Goal: Task Accomplishment & Management: Complete application form

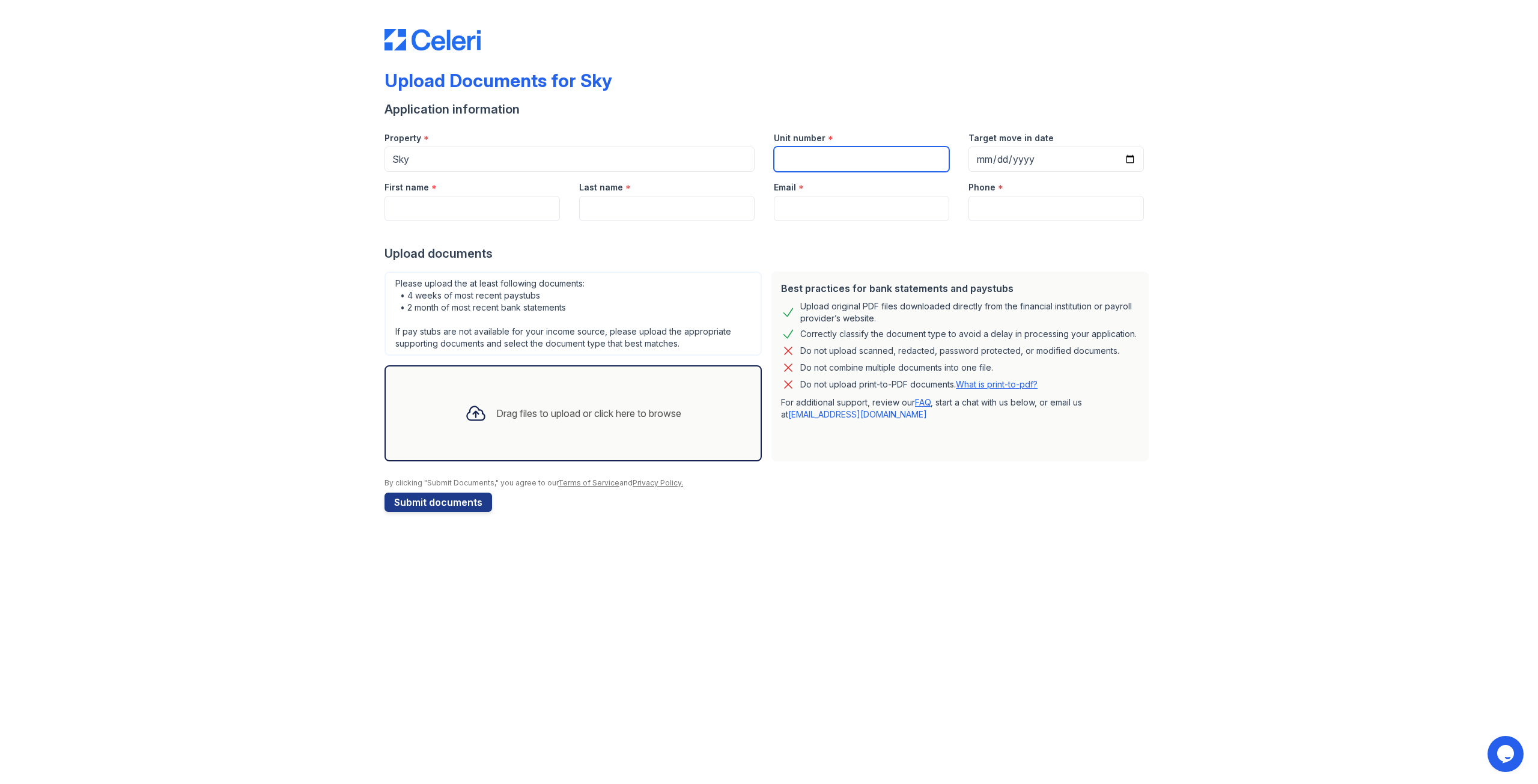
click at [866, 166] on input "Unit number" at bounding box center [862, 159] width 176 height 25
click at [789, 158] on input "50Q" at bounding box center [862, 159] width 176 height 25
type input "53Q"
click at [1003, 159] on input "Target move in date" at bounding box center [1057, 159] width 176 height 25
drag, startPoint x: 1127, startPoint y: 161, endPoint x: 1135, endPoint y: 161, distance: 8.0
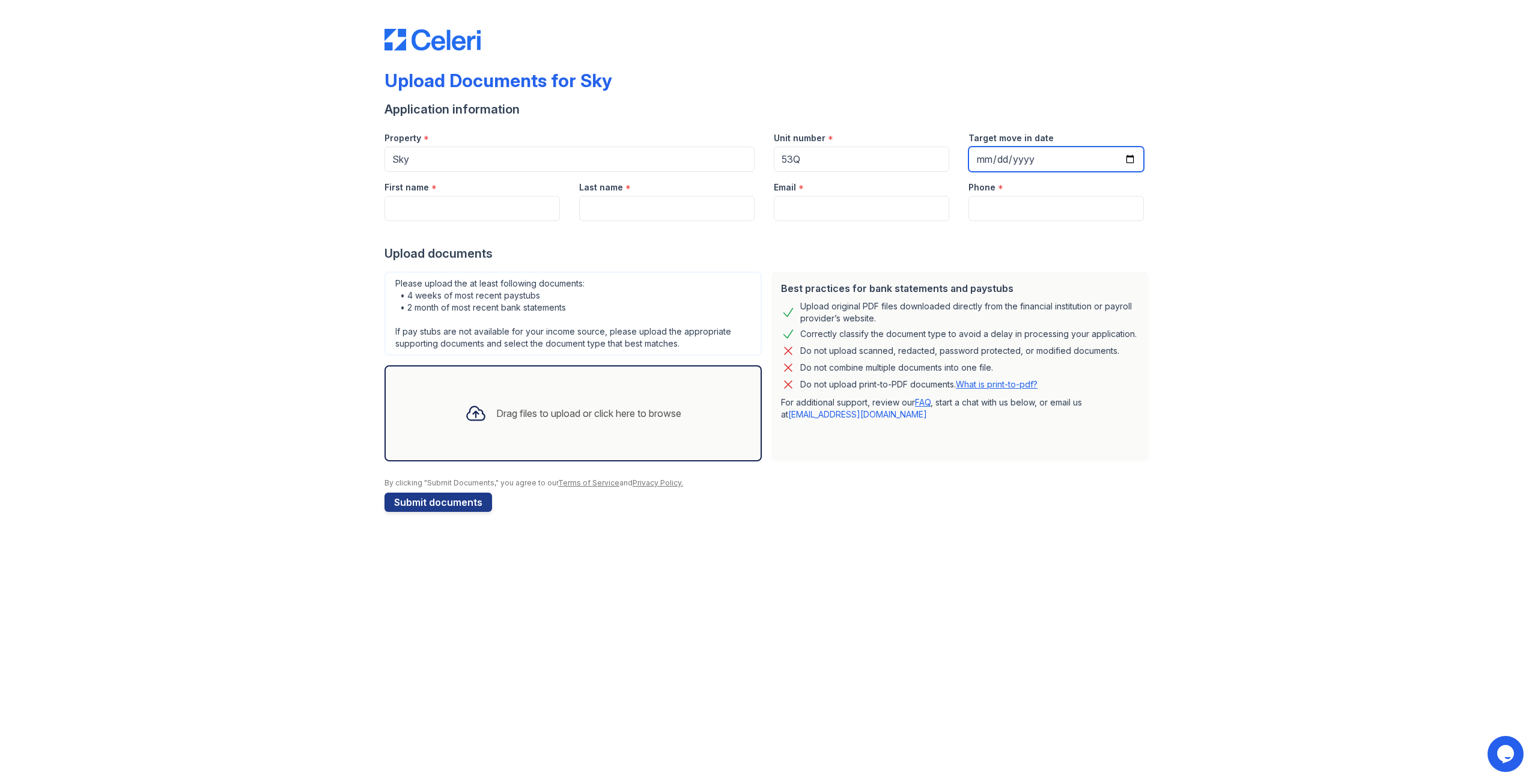
click at [1135, 161] on input "Target move in date" at bounding box center [1057, 159] width 176 height 25
click at [1134, 161] on input "Target move in date" at bounding box center [1057, 159] width 176 height 25
type input "[DATE]"
click at [422, 208] on input "First name" at bounding box center [473, 208] width 176 height 25
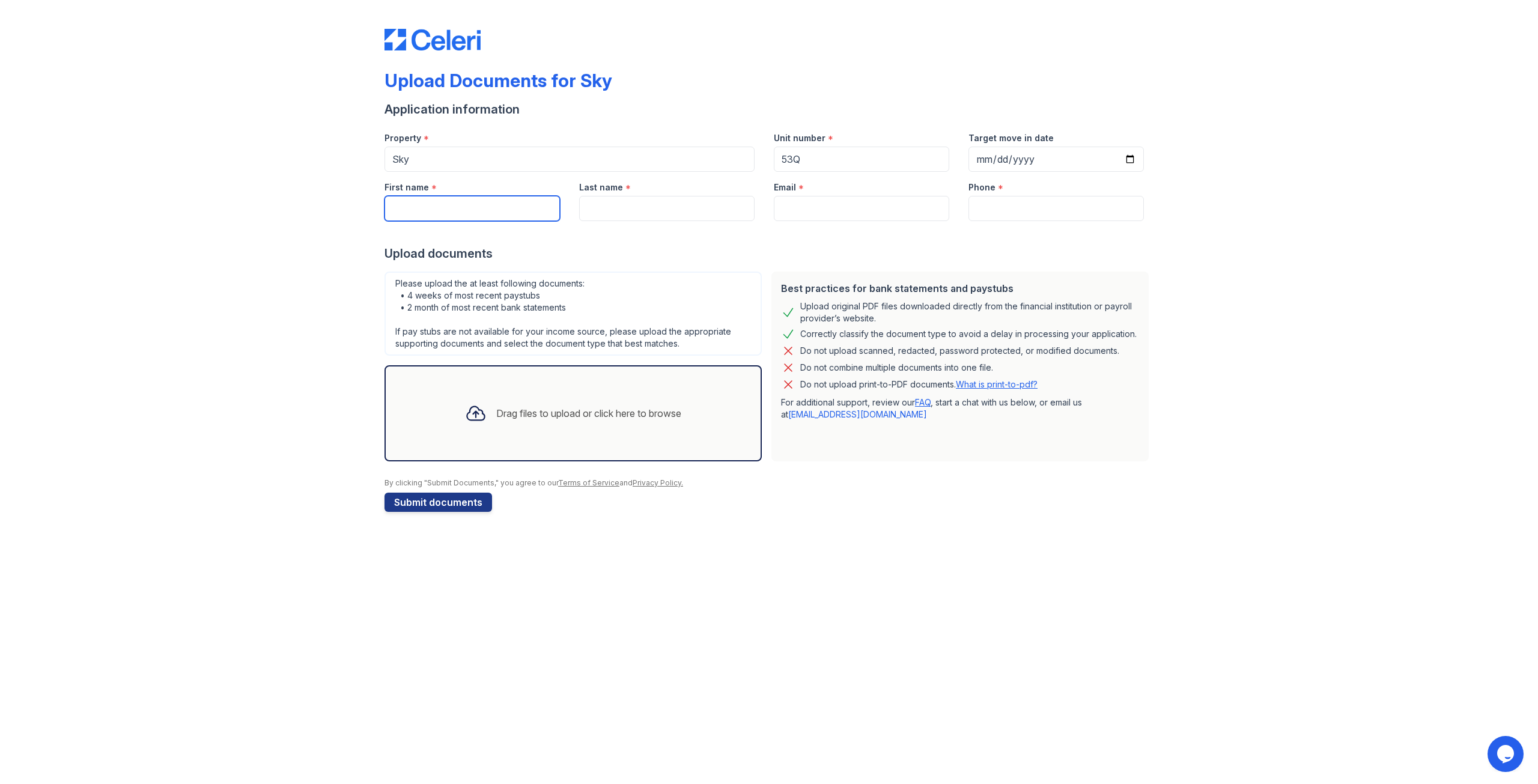
type input "[PERSON_NAME]"
click at [609, 205] on input "Last name" at bounding box center [667, 208] width 176 height 25
type input "[PERSON_NAME]"
click at [800, 205] on input "Email" at bounding box center [862, 208] width 176 height 25
type input "[EMAIL_ADDRESS][DOMAIN_NAME]"
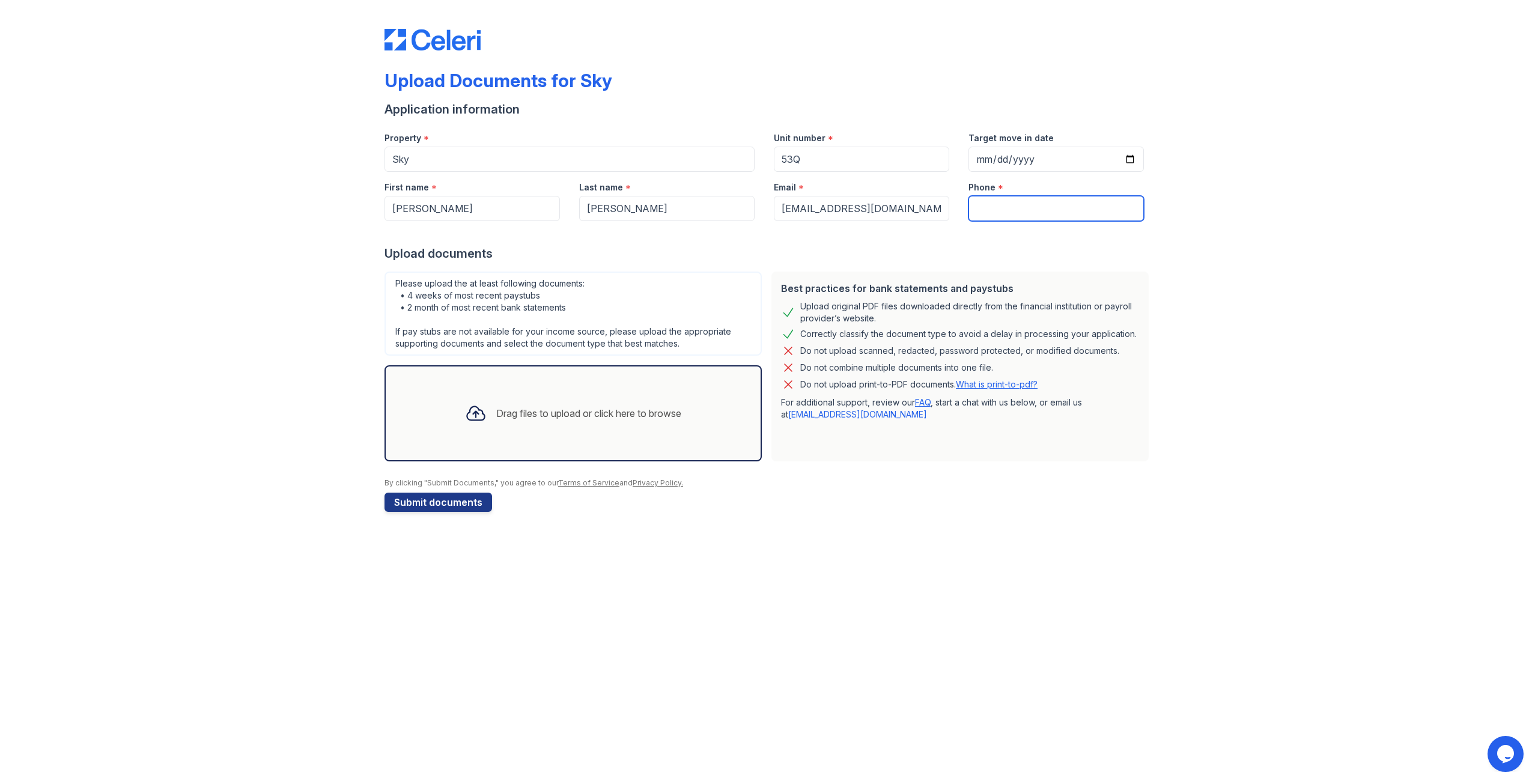
click at [996, 201] on input "Phone" at bounding box center [1057, 208] width 176 height 25
type input "[PHONE_NUMBER]"
click at [528, 441] on div "Drag files to upload or click here to browse" at bounding box center [573, 413] width 377 height 96
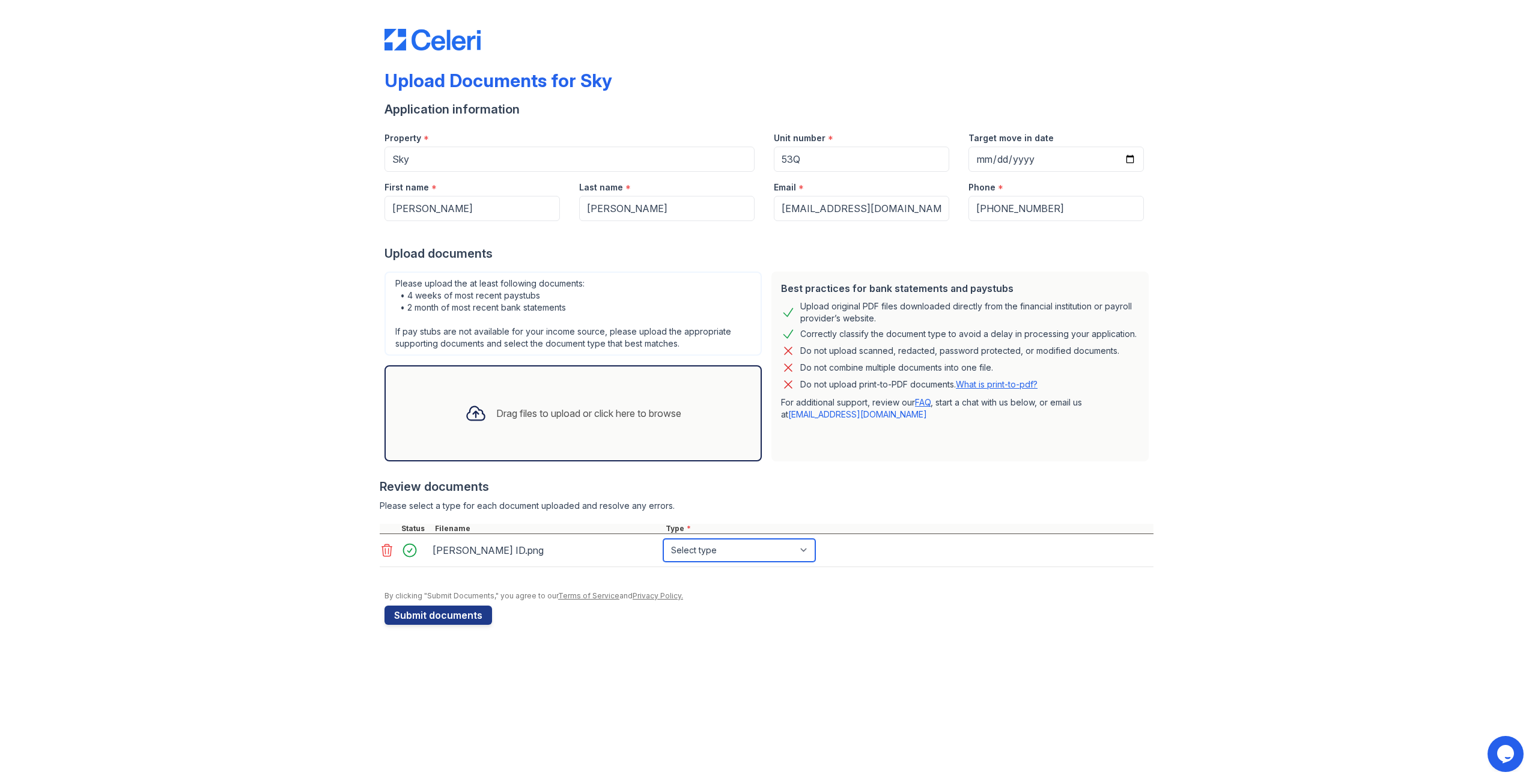
click at [714, 555] on select "Select type Paystub Bank Statement Offer Letter Tax Documents Benefit Award Let…" at bounding box center [739, 550] width 152 height 23
select select "other"
click at [664, 539] on select "Select type Paystub Bank Statement Offer Letter Tax Documents Benefit Award Let…" at bounding box center [739, 550] width 152 height 23
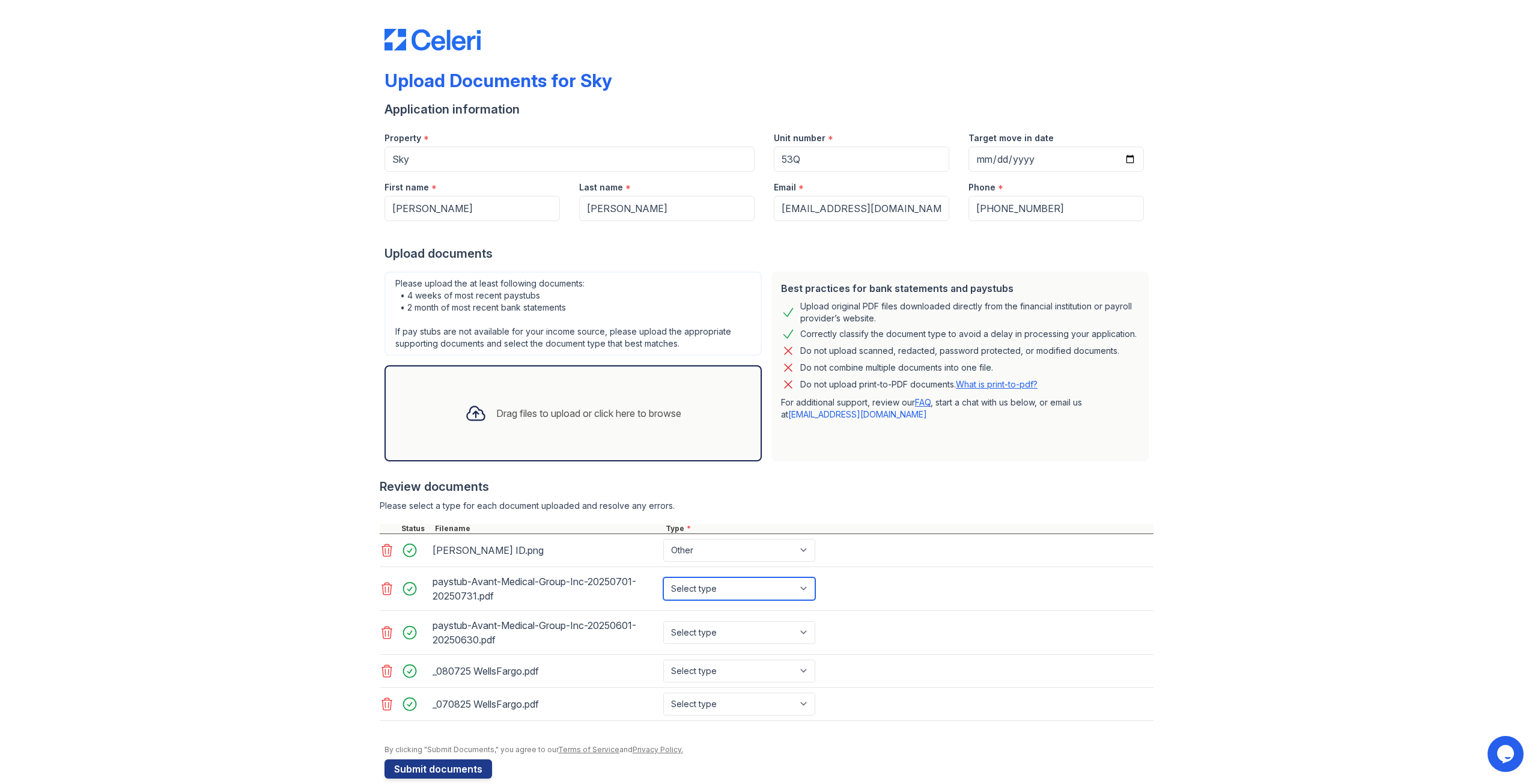
click at [711, 593] on select "Select type Paystub Bank Statement Offer Letter Tax Documents Benefit Award Let…" at bounding box center [739, 589] width 152 height 23
select select "other"
click at [664, 578] on select "Select type Paystub Bank Statement Offer Letter Tax Documents Benefit Award Let…" at bounding box center [739, 589] width 152 height 23
click at [709, 630] on select "Select type Paystub Bank Statement Offer Letter Tax Documents Benefit Award Let…" at bounding box center [739, 632] width 152 height 23
select select "other"
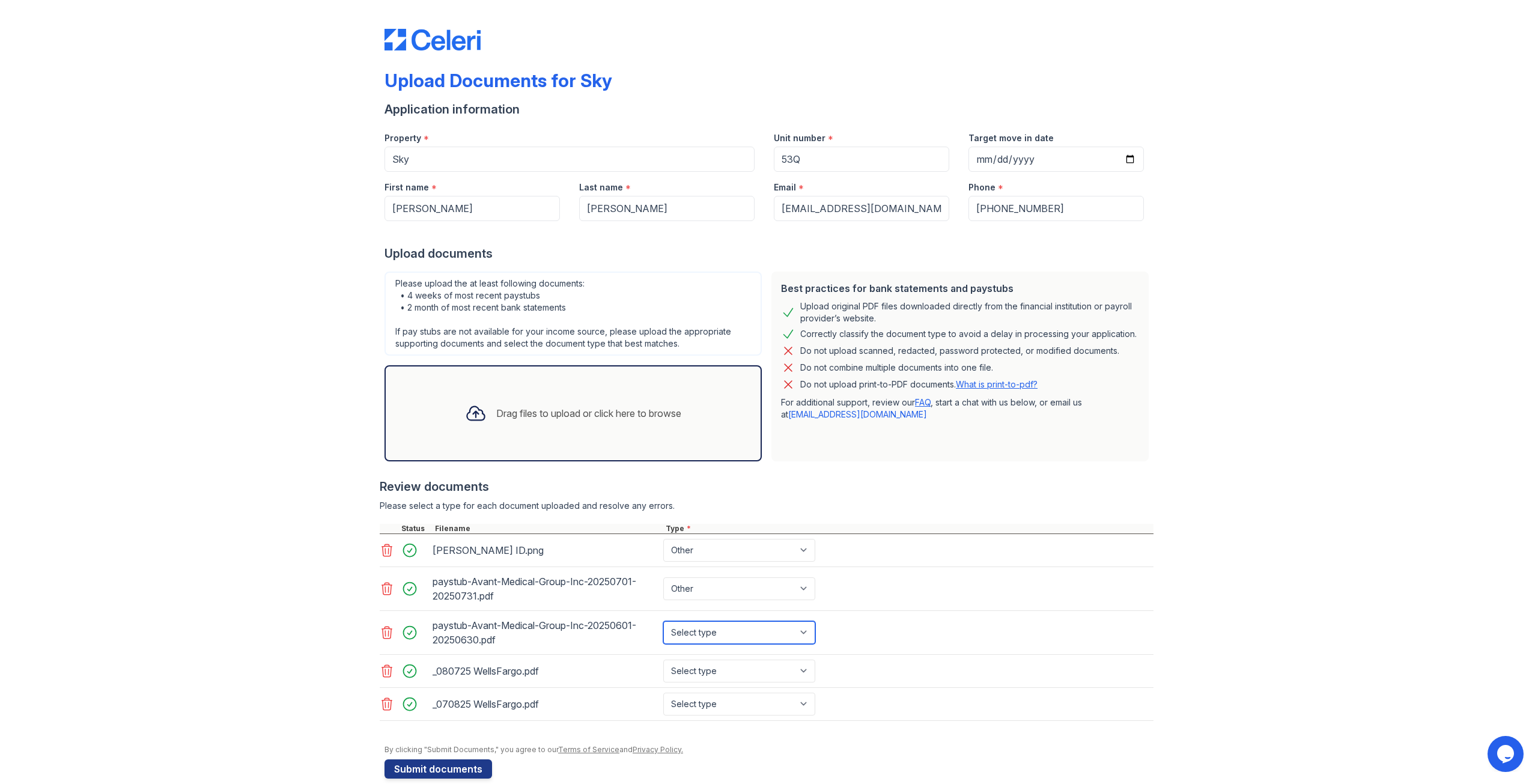
click at [664, 621] on select "Select type Paystub Bank Statement Offer Letter Tax Documents Benefit Award Let…" at bounding box center [739, 632] width 152 height 23
click at [707, 674] on select "Select type Paystub Bank Statement Offer Letter Tax Documents Benefit Award Let…" at bounding box center [739, 671] width 152 height 23
select select "other"
click at [664, 660] on select "Select type Paystub Bank Statement Offer Letter Tax Documents Benefit Award Let…" at bounding box center [739, 671] width 152 height 23
click at [705, 699] on select "Select type Paystub Bank Statement Offer Letter Tax Documents Benefit Award Let…" at bounding box center [739, 704] width 152 height 23
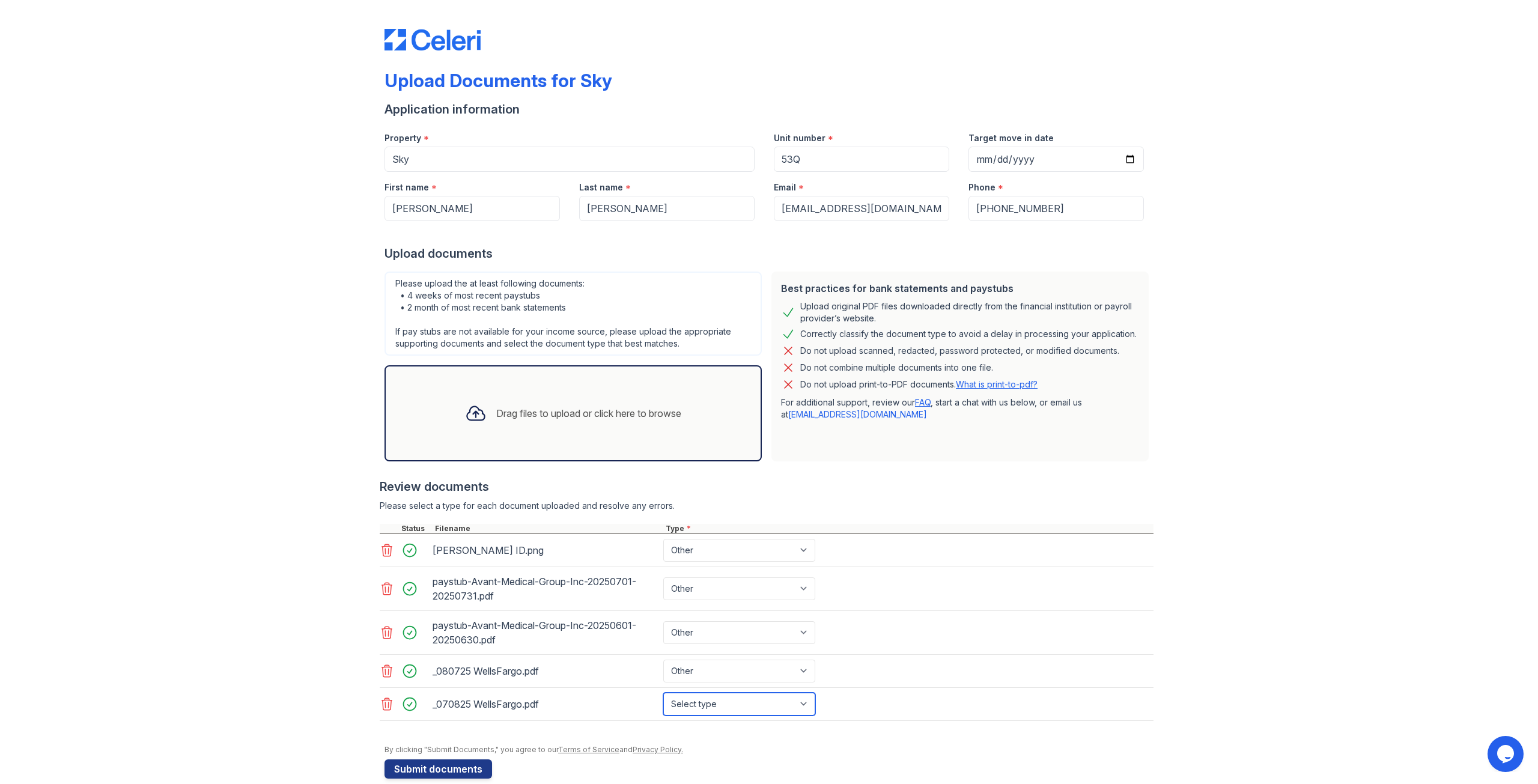
select select "other"
click at [664, 692] on select "Select type Paystub Bank Statement Offer Letter Tax Documents Benefit Award Let…" at bounding box center [739, 704] width 152 height 23
click at [904, 694] on div "_070825 WellsFargo.pdf Select type Paystub Bank Statement Offer Letter Tax Docu…" at bounding box center [767, 704] width 774 height 33
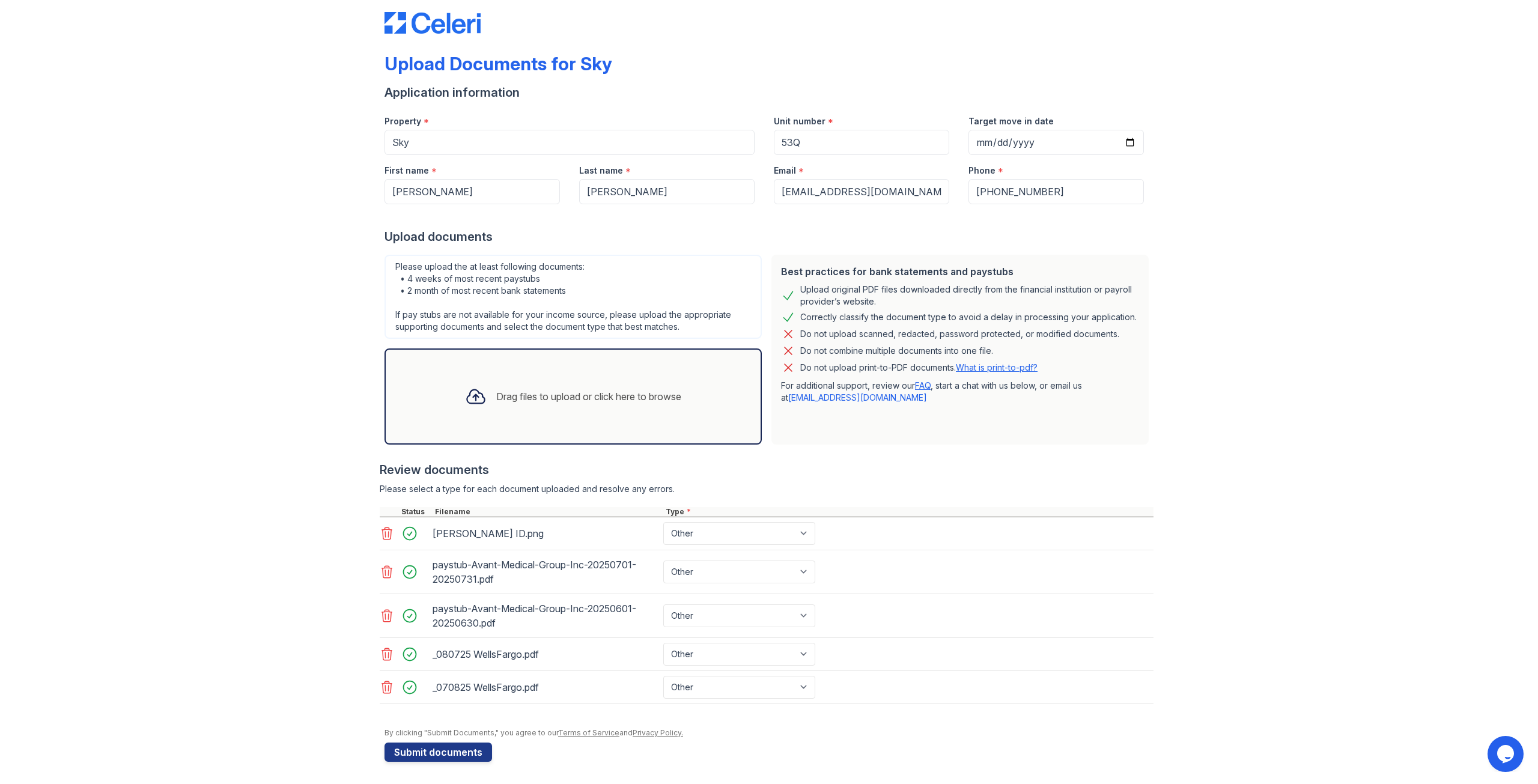
scroll to position [19, 0]
click at [413, 744] on button "Submit documents" at bounding box center [438, 751] width 108 height 19
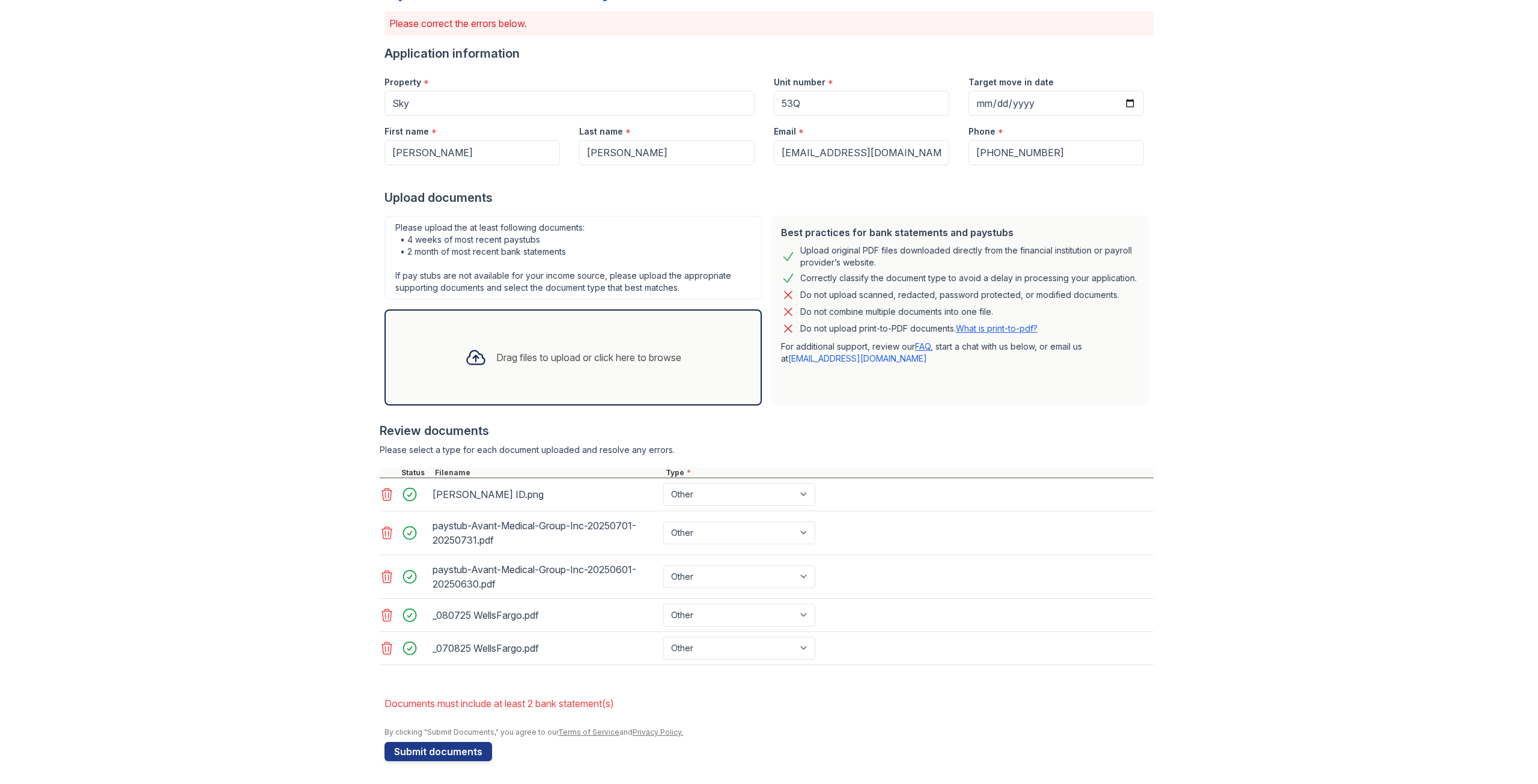
scroll to position [91, 0]
click at [683, 614] on select "Paystub Bank Statement Offer Letter Tax Documents Benefit Award Letter Investme…" at bounding box center [739, 614] width 152 height 23
select select "bank_statement"
click at [664, 603] on select "Paystub Bank Statement Offer Letter Tax Documents Benefit Award Letter Investme…" at bounding box center [739, 614] width 152 height 23
click at [714, 647] on select "Paystub Bank Statement Offer Letter Tax Documents Benefit Award Letter Investme…" at bounding box center [739, 647] width 152 height 23
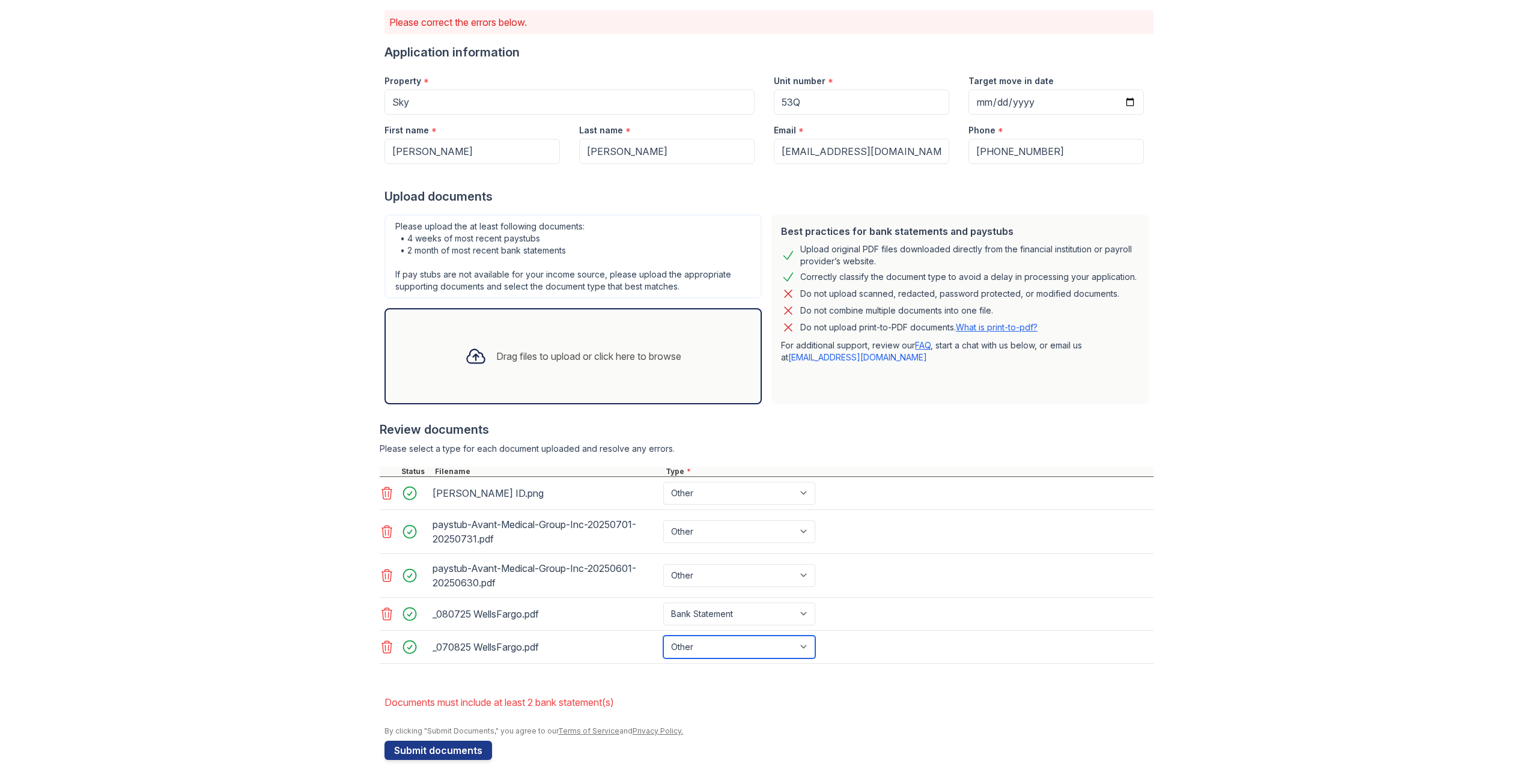
select select "bank_statement"
click at [664, 636] on select "Paystub Bank Statement Offer Letter Tax Documents Benefit Award Letter Investme…" at bounding box center [739, 647] width 152 height 23
click at [722, 676] on form "Application information Property * Sky Unit number * 53Q Target move in date [D…" at bounding box center [769, 402] width 769 height 716
click at [462, 749] on button "Submit documents" at bounding box center [438, 751] width 108 height 19
